Goal: Find specific page/section: Find specific page/section

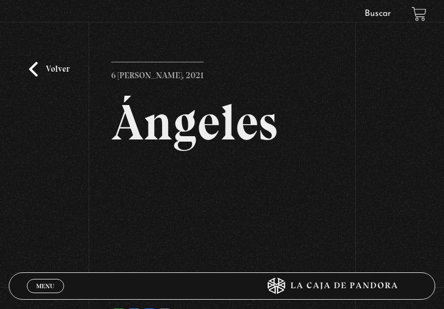
scroll to position [145, 0]
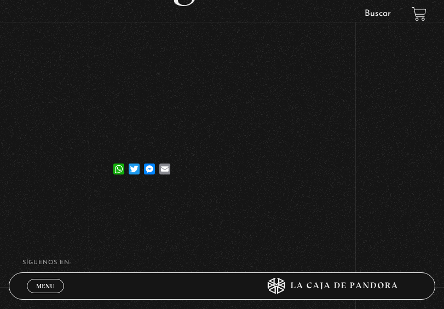
click at [378, 15] on link "Buscar" at bounding box center [378, 13] width 26 height 9
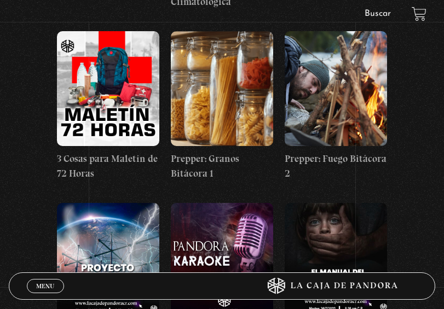
scroll to position [13522, 0]
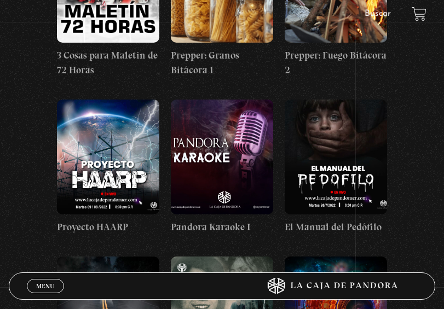
click at [233, 257] on figure at bounding box center [222, 314] width 102 height 115
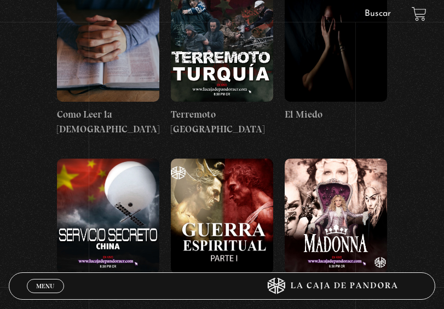
scroll to position [10893, 0]
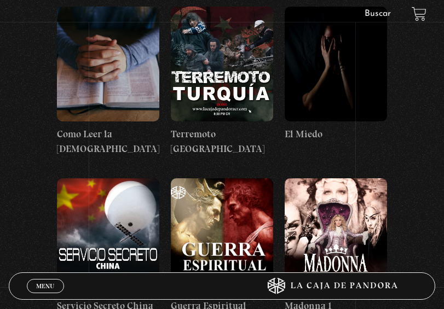
click at [243, 178] on figure at bounding box center [222, 235] width 102 height 115
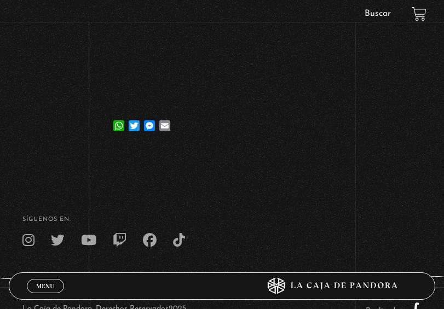
scroll to position [219, 0]
